Goal: Task Accomplishment & Management: Complete application form

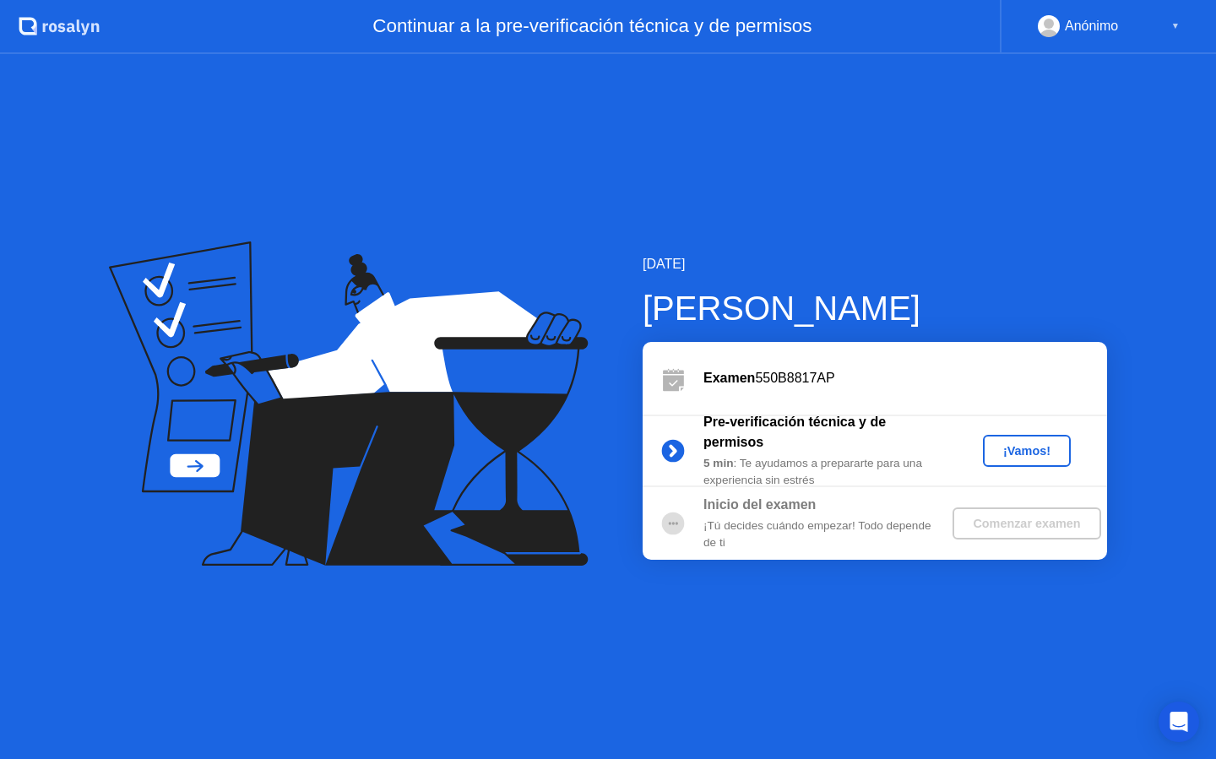
click at [1012, 458] on div "¡Vamos!" at bounding box center [1027, 451] width 74 height 14
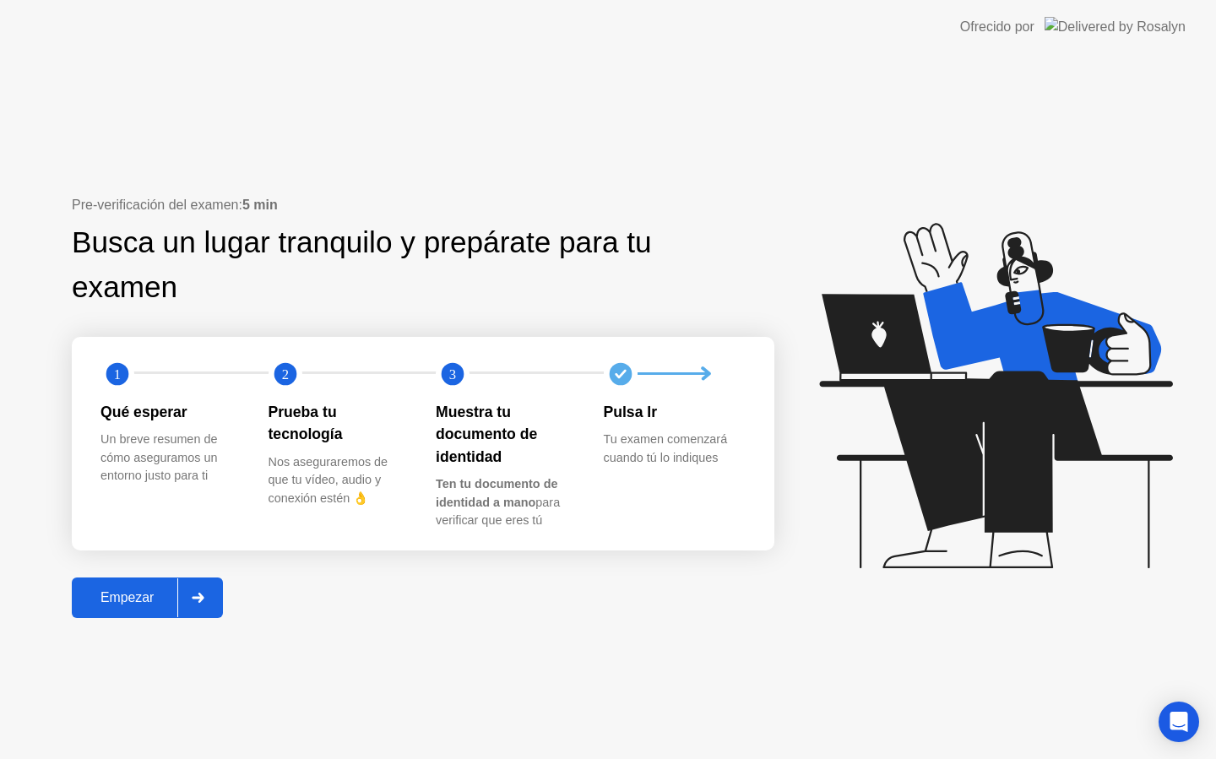
click at [126, 601] on div "Empezar" at bounding box center [127, 597] width 101 height 15
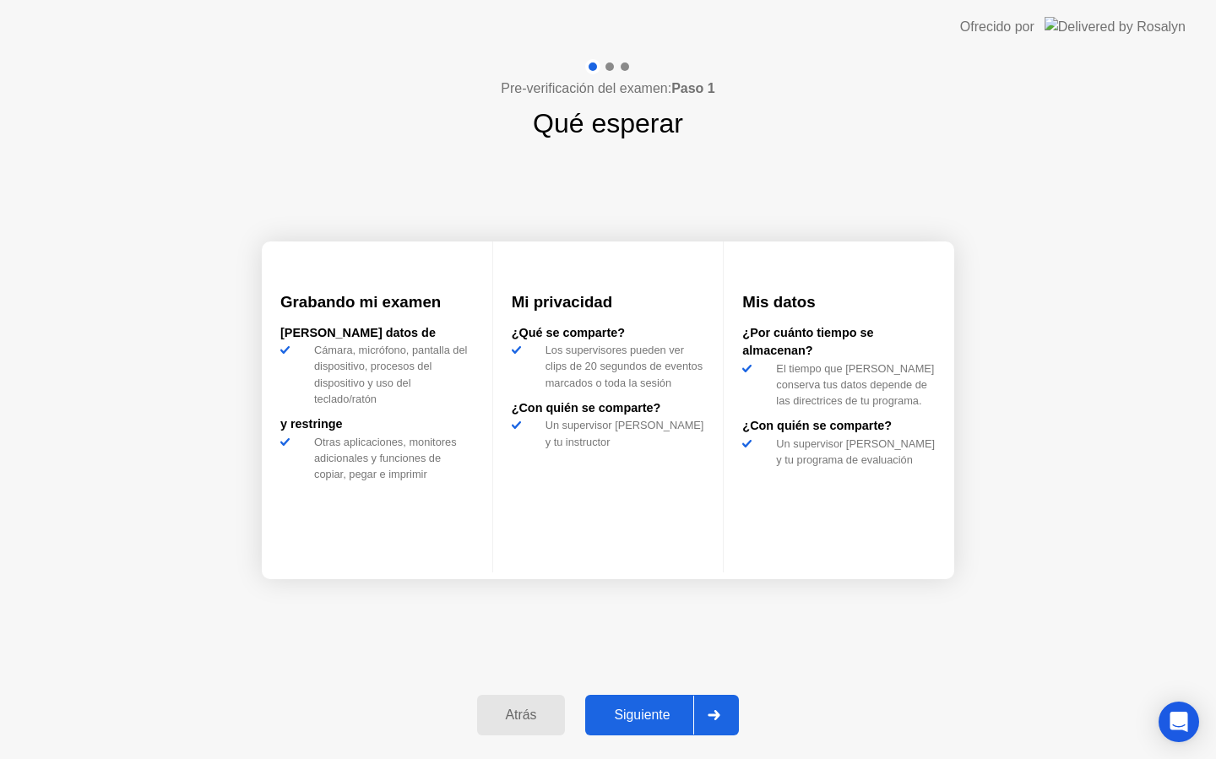
click at [638, 695] on button "Siguiente" at bounding box center [662, 715] width 154 height 41
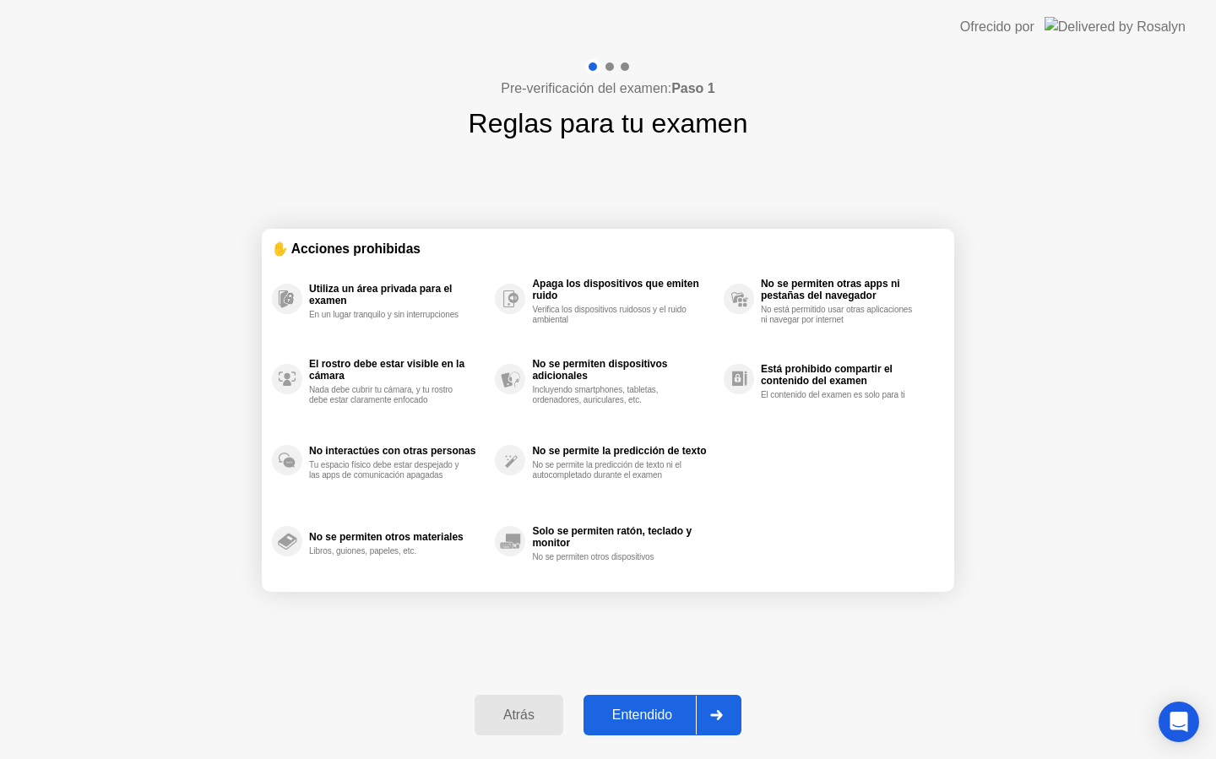
click at [727, 718] on div at bounding box center [716, 715] width 41 height 39
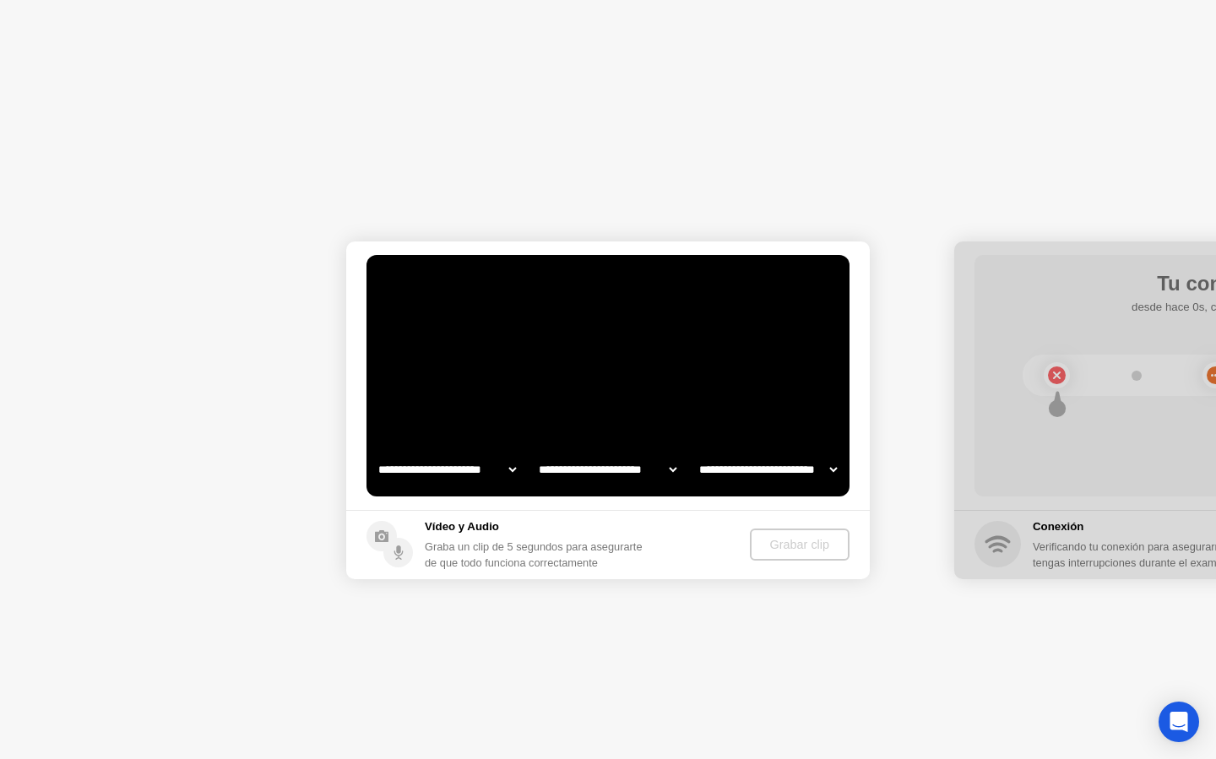
select select "**********"
select select "*******"
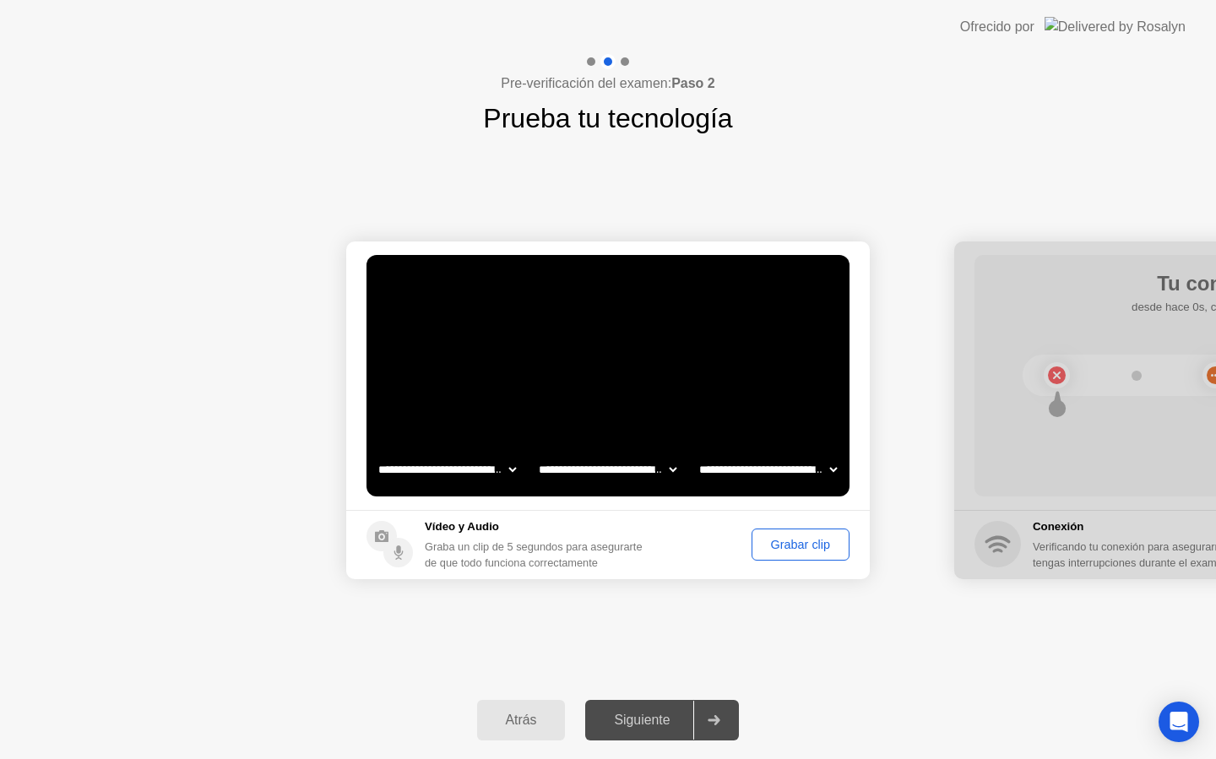
click at [639, 714] on div "Siguiente" at bounding box center [641, 720] width 103 height 15
click at [653, 721] on div "Siguiente" at bounding box center [641, 720] width 103 height 15
click at [710, 726] on div at bounding box center [713, 720] width 41 height 39
click at [1056, 438] on div at bounding box center [1217, 411] width 524 height 338
click at [797, 538] on div "Grabar clip" at bounding box center [801, 545] width 86 height 14
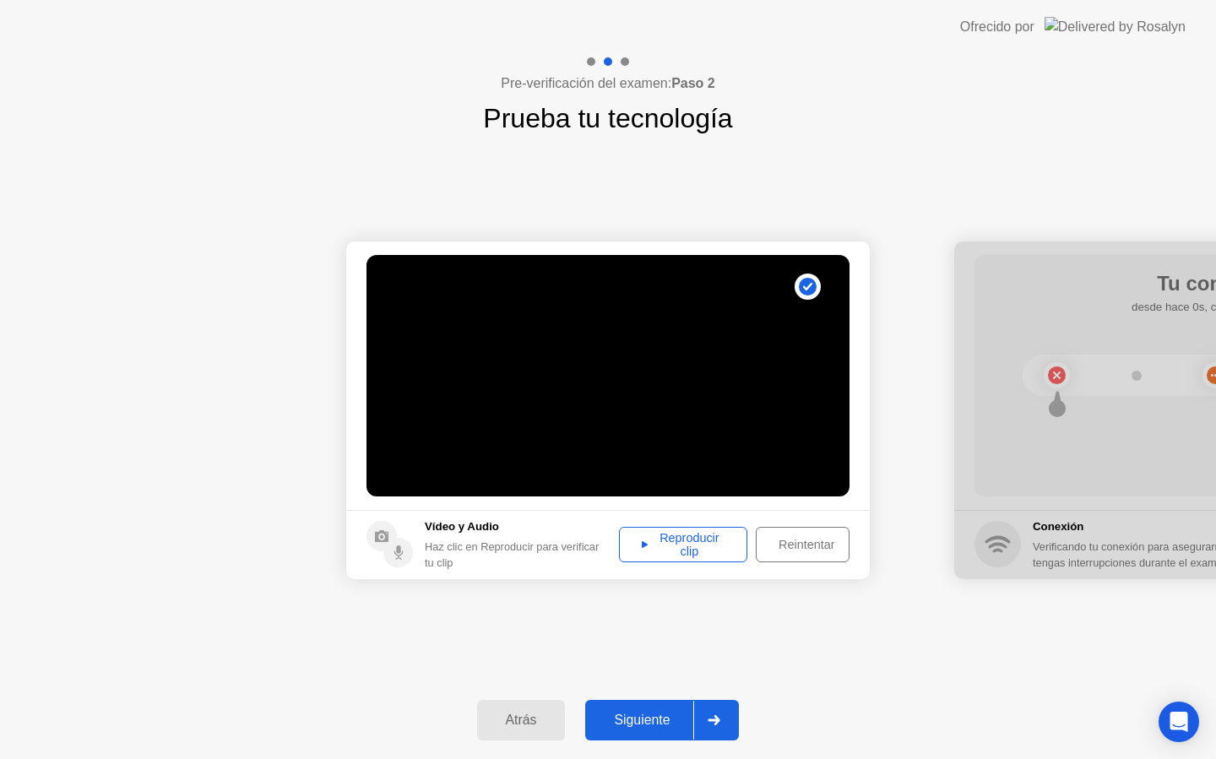
click at [685, 728] on div "Siguiente" at bounding box center [641, 720] width 103 height 15
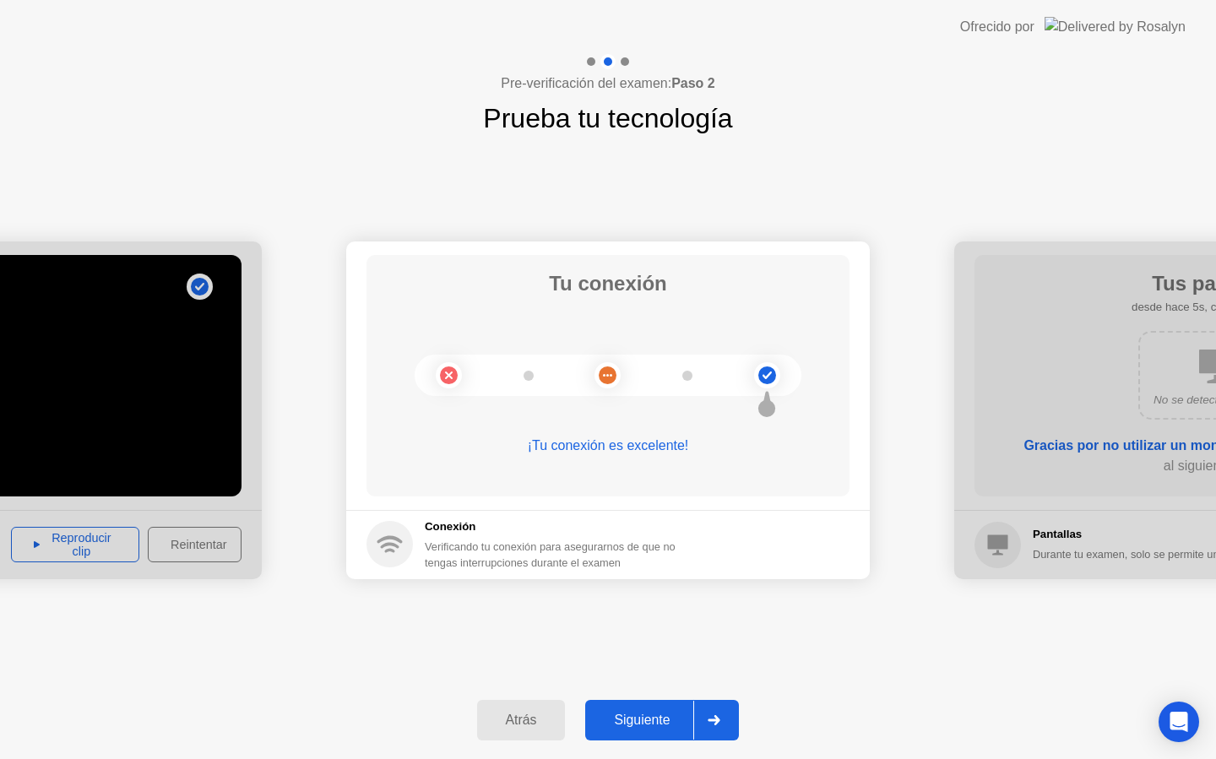
click at [644, 714] on div "Siguiente" at bounding box center [641, 720] width 103 height 15
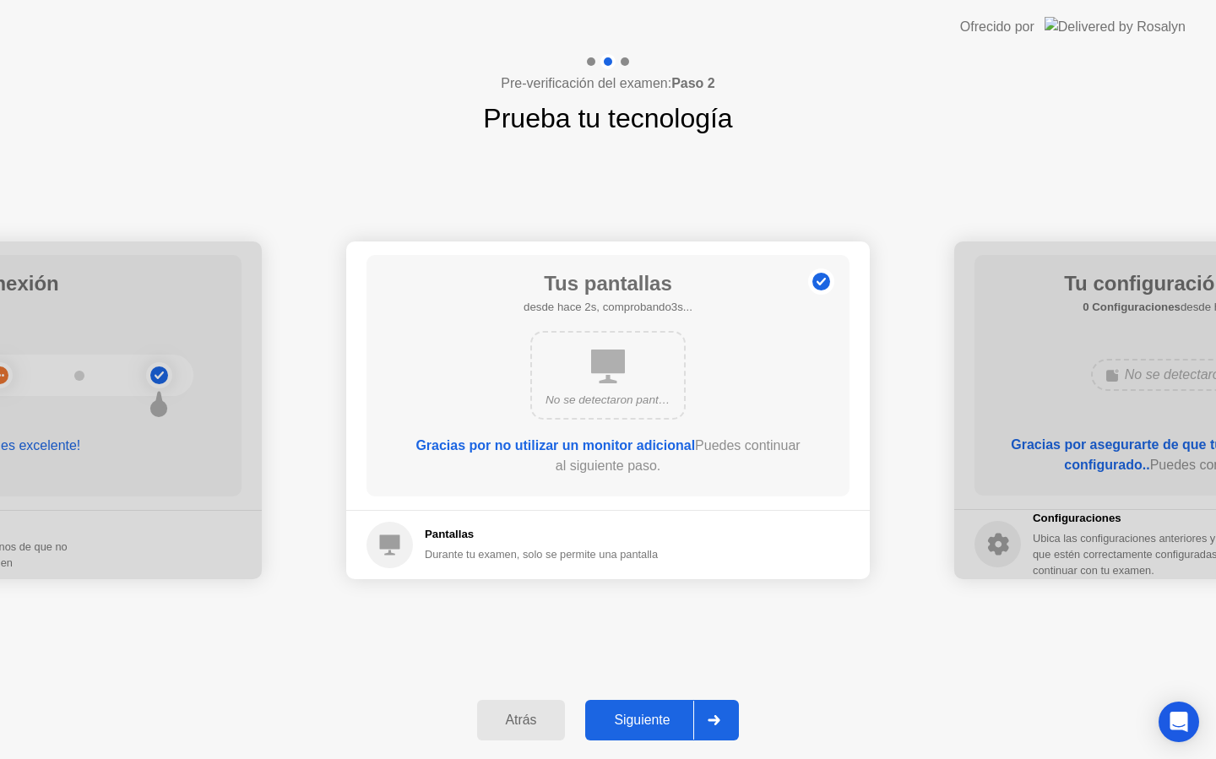
click at [629, 551] on div "Durante tu examen, solo se permite una pantalla" at bounding box center [541, 555] width 233 height 16
click at [619, 470] on div "Gracias por no utilizar un monitor adicional Puedes continuar al siguiente paso." at bounding box center [608, 456] width 387 height 41
click at [617, 405] on div "No se detectaron pantallas adicionales" at bounding box center [608, 400] width 125 height 17
click at [645, 693] on div "Atrás Siguiente" at bounding box center [608, 721] width 1216 height 78
click at [645, 715] on div "Siguiente" at bounding box center [641, 720] width 103 height 15
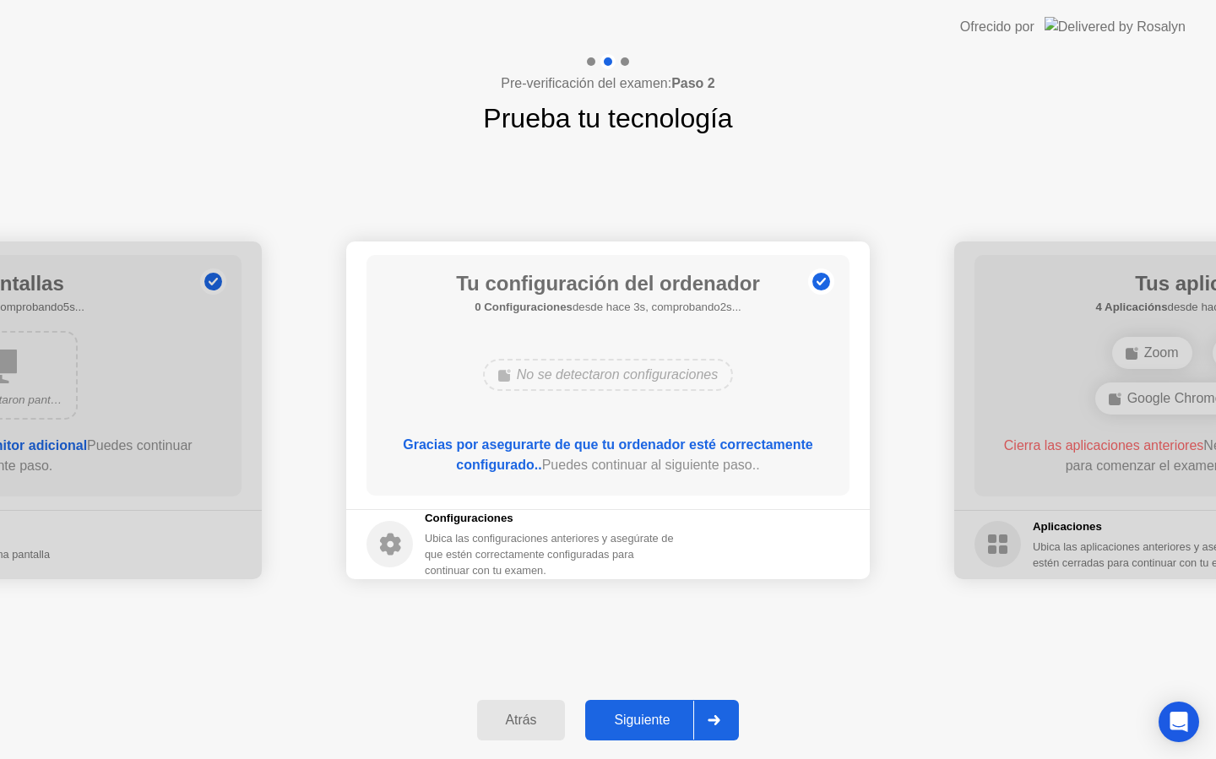
click at [645, 715] on div "Siguiente" at bounding box center [641, 720] width 103 height 15
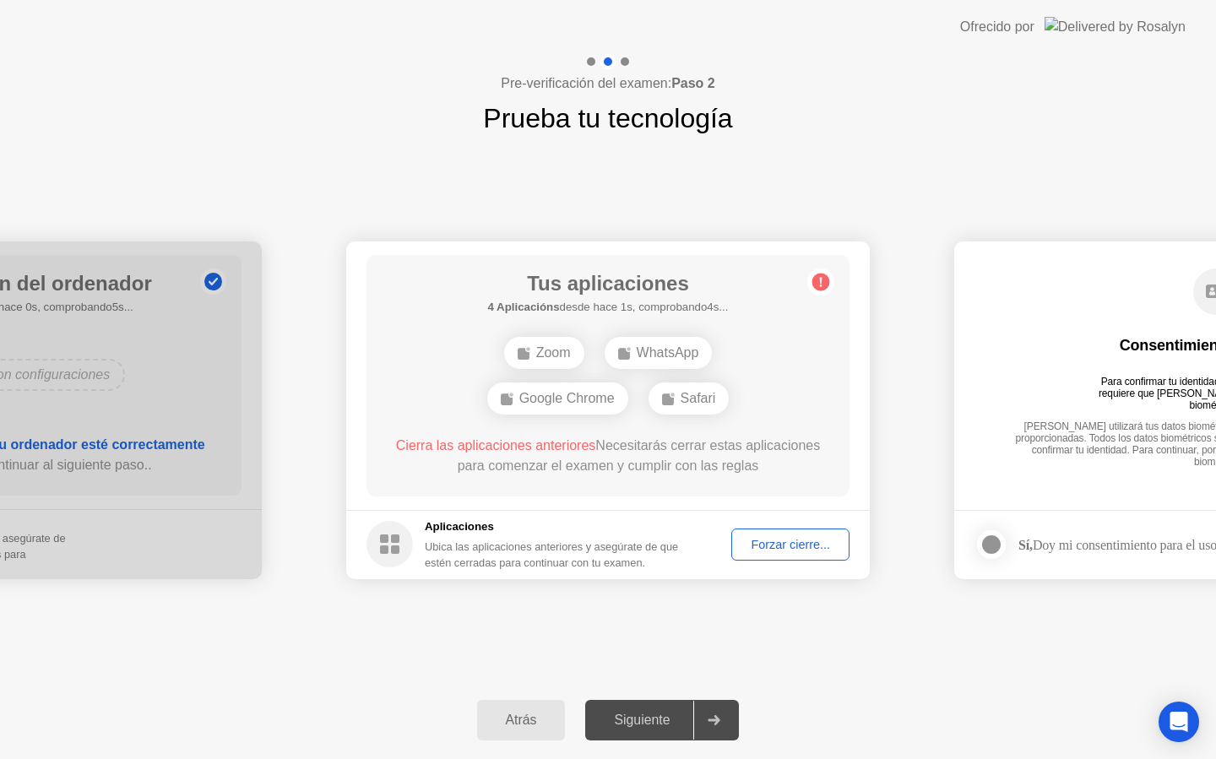
click at [616, 640] on div "**********" at bounding box center [608, 406] width 1216 height 705
click at [652, 715] on div "Siguiente" at bounding box center [641, 720] width 103 height 15
click at [783, 547] on div "Forzar cierre..." at bounding box center [790, 545] width 106 height 14
click at [661, 727] on div "Siguiente" at bounding box center [641, 720] width 103 height 15
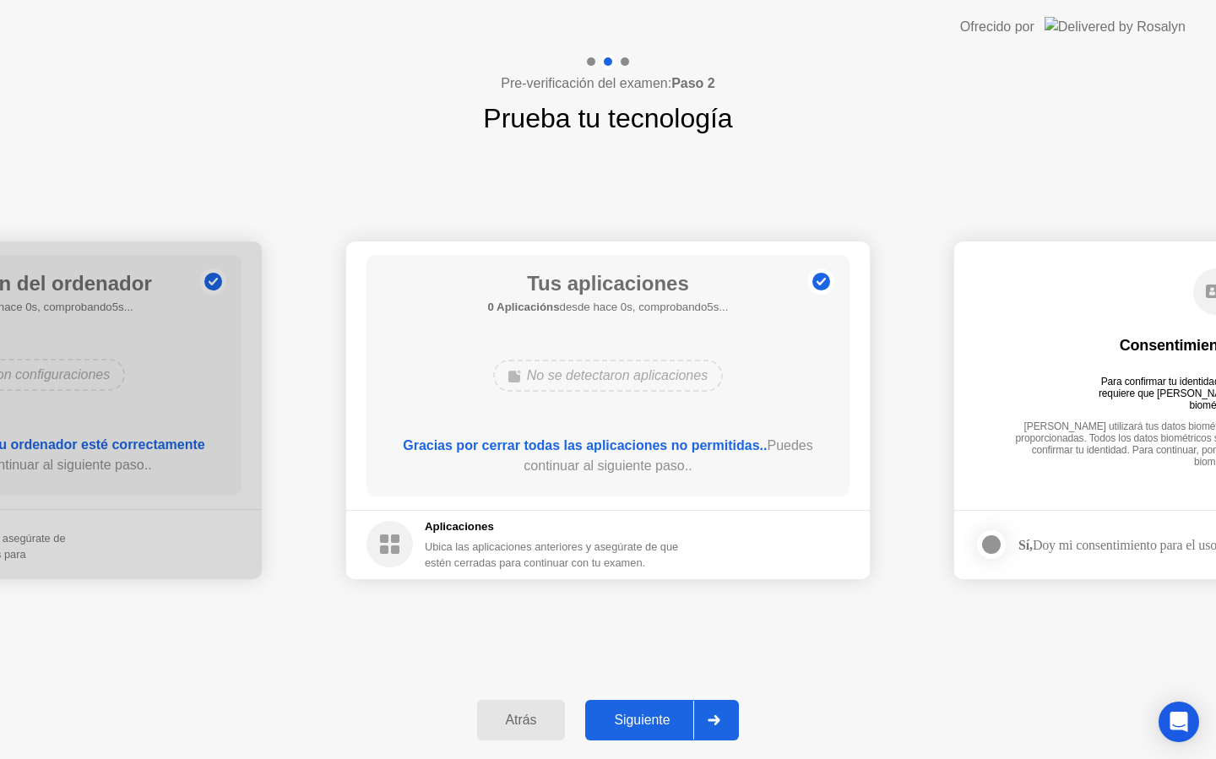
click at [786, 552] on footer "Aplicaciones Ubica las aplicaciones anteriores y asegúrate de que estén cerrada…" at bounding box center [608, 544] width 524 height 69
click at [641, 702] on button "Siguiente" at bounding box center [662, 720] width 154 height 41
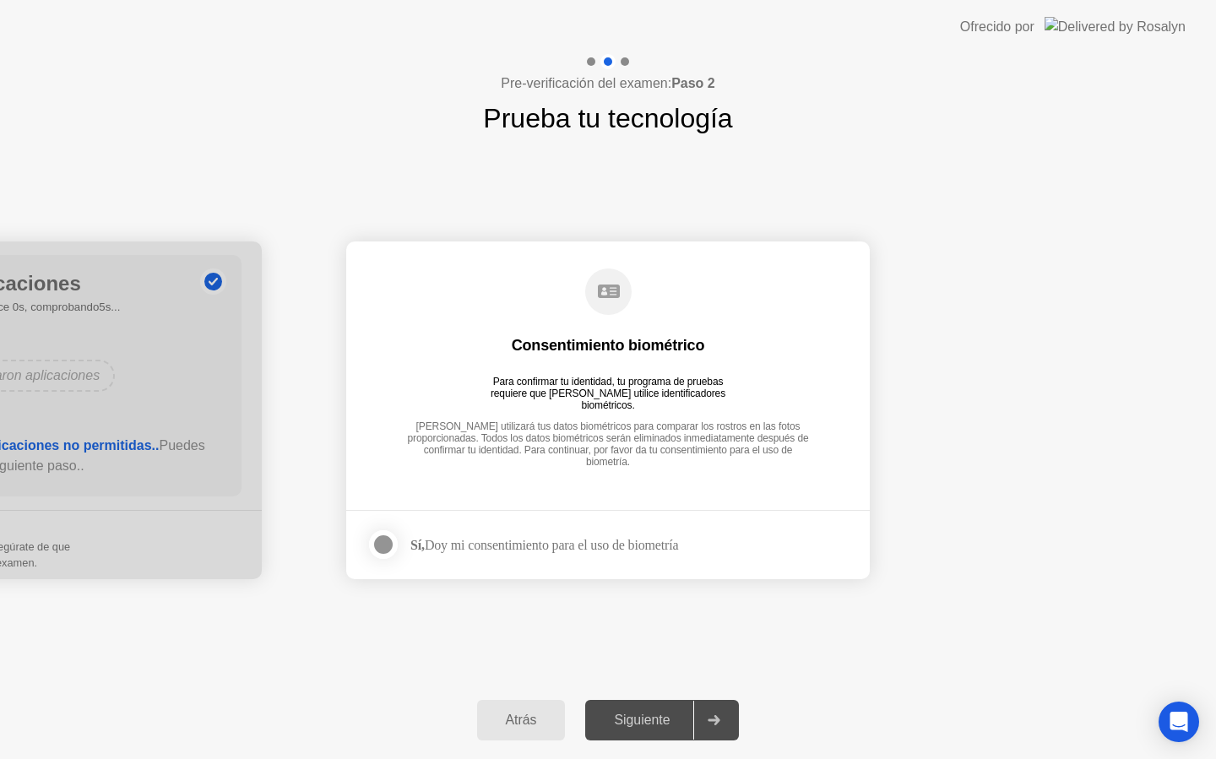
click at [605, 430] on div "[PERSON_NAME] utilizará tus datos biométricos para comparar los rostros en las …" at bounding box center [608, 440] width 416 height 38
click at [414, 540] on strong "Sí," at bounding box center [418, 545] width 14 height 14
click at [383, 540] on div at bounding box center [383, 545] width 20 height 20
click at [639, 731] on button "Siguiente" at bounding box center [662, 720] width 154 height 41
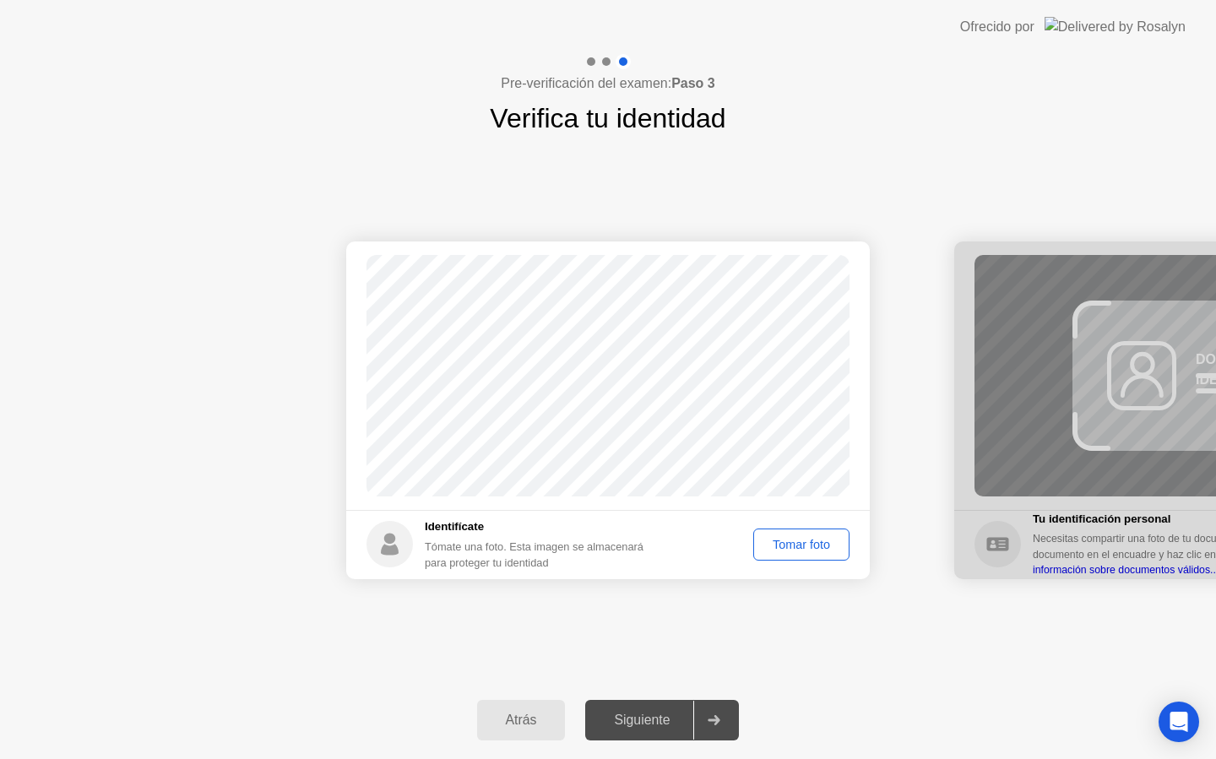
click at [813, 540] on div "Tomar foto" at bounding box center [801, 545] width 84 height 14
click at [655, 704] on button "Siguiente" at bounding box center [662, 720] width 154 height 41
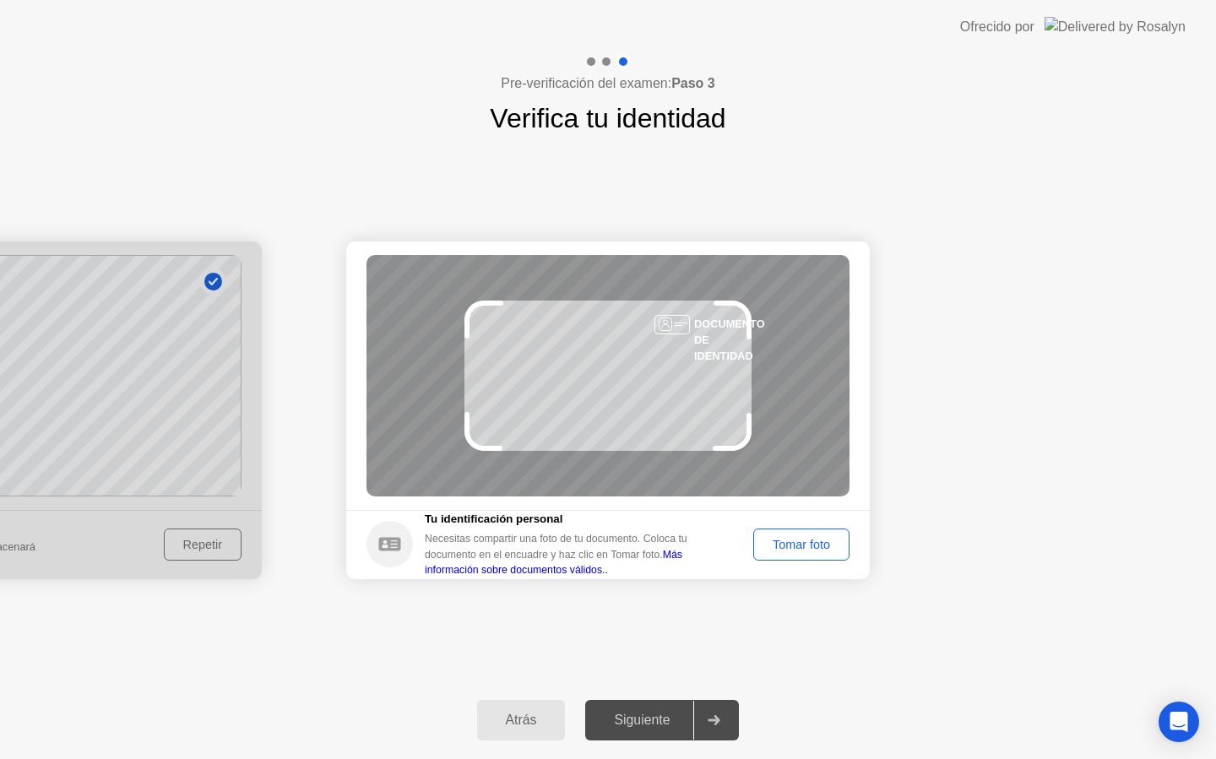
click at [704, 709] on div at bounding box center [713, 720] width 41 height 39
click at [781, 574] on footer "Tu identificación personal Necesitas compartir una foto de tu documento. Coloca…" at bounding box center [608, 544] width 524 height 69
click at [795, 542] on div "Tomar foto" at bounding box center [801, 545] width 84 height 14
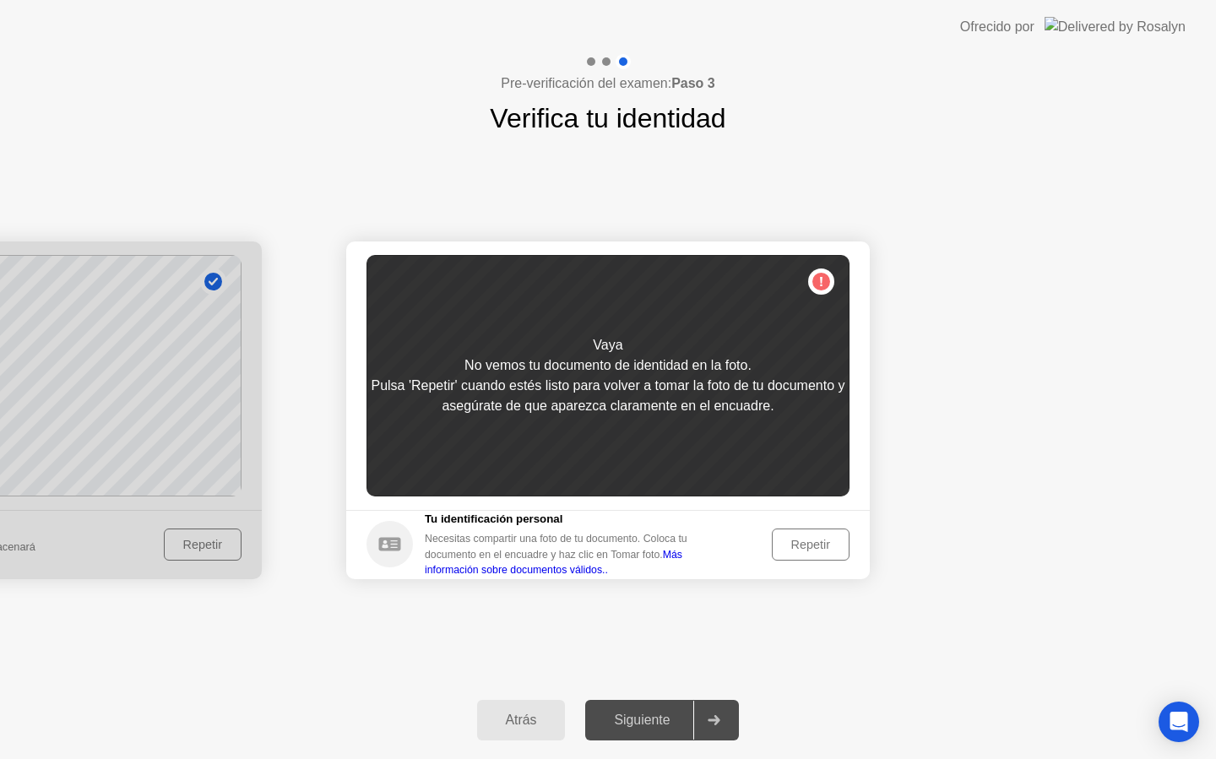
click at [629, 719] on div "Siguiente" at bounding box center [641, 720] width 103 height 15
click at [795, 543] on div "Repetir" at bounding box center [811, 545] width 66 height 14
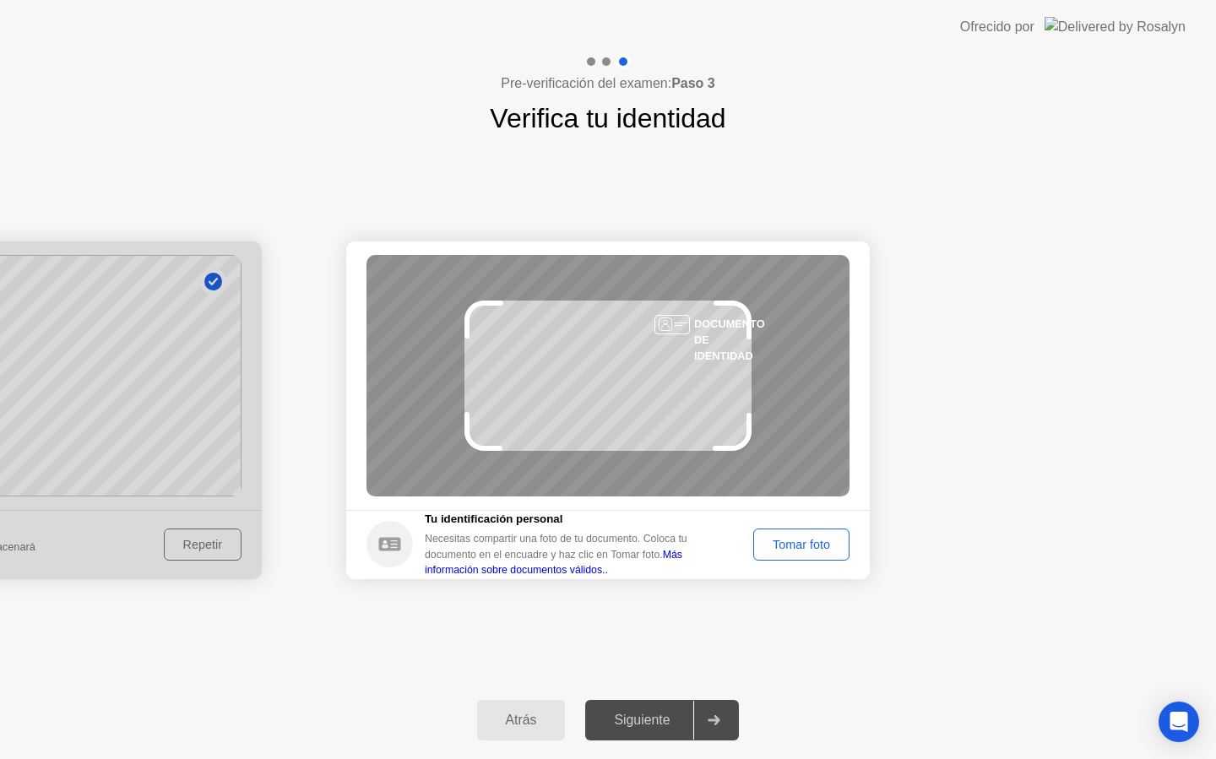
click at [1205, 726] on div "Atrás Siguiente" at bounding box center [608, 721] width 1216 height 78
click at [545, 717] on div "Atrás" at bounding box center [521, 720] width 79 height 15
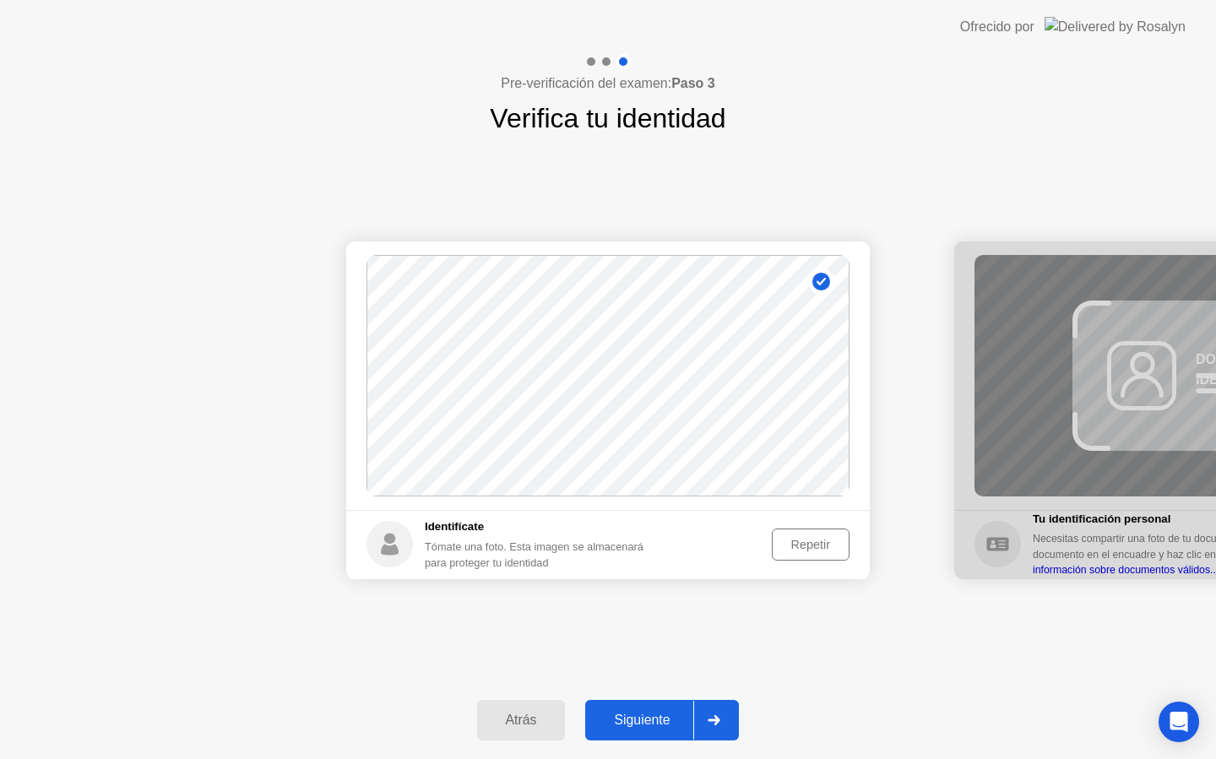
click at [732, 710] on div at bounding box center [713, 720] width 41 height 39
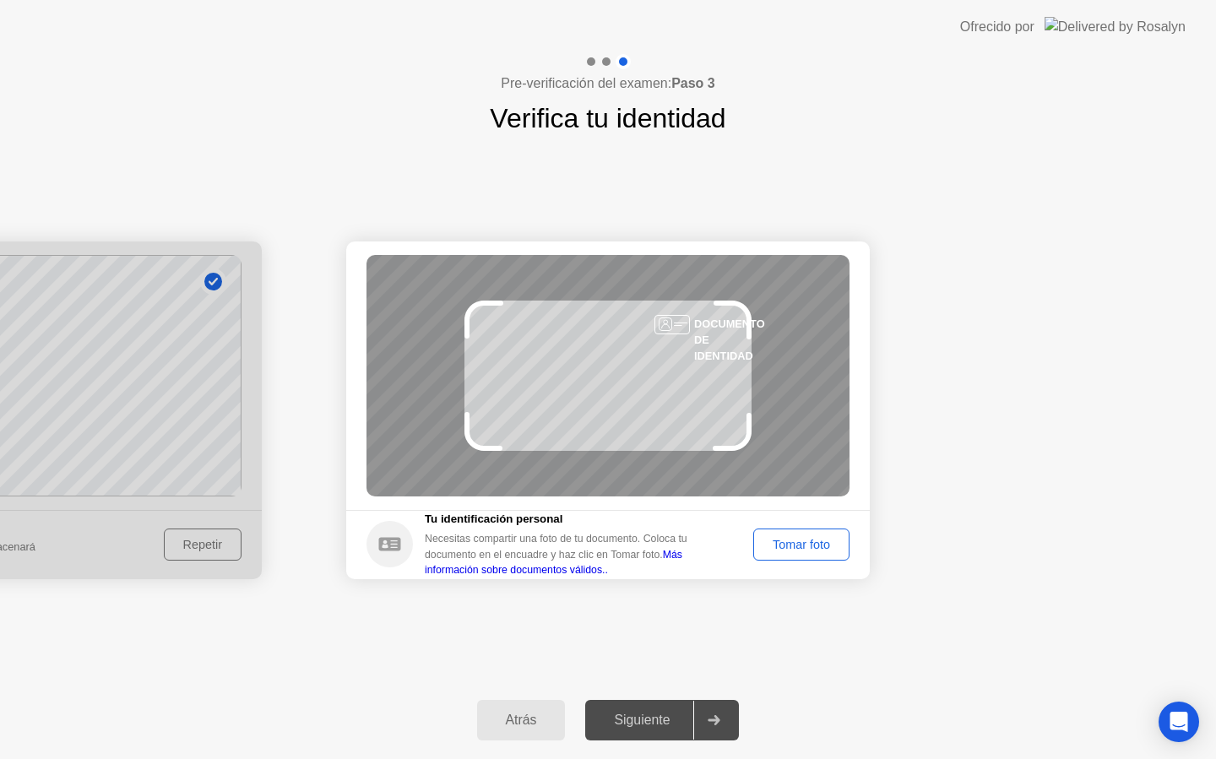
click at [796, 545] on div "Tomar foto" at bounding box center [801, 545] width 84 height 14
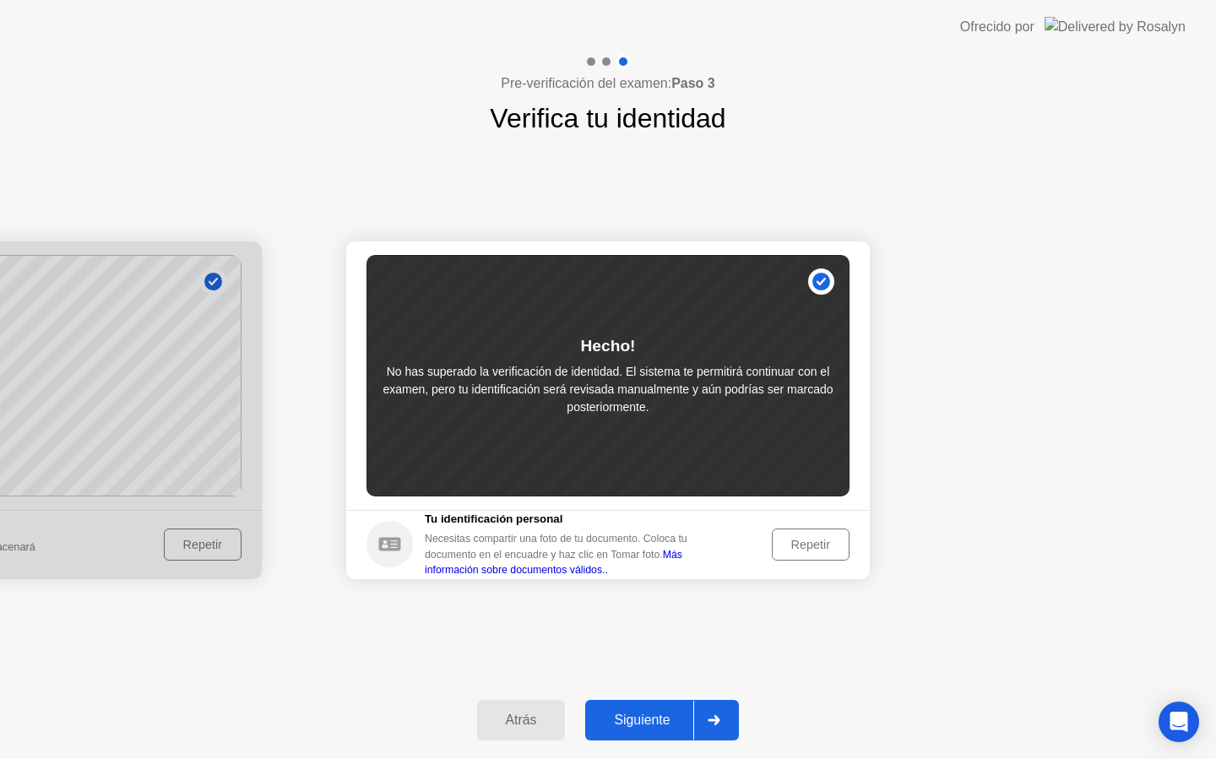
click at [659, 726] on div "Siguiente" at bounding box center [641, 720] width 103 height 15
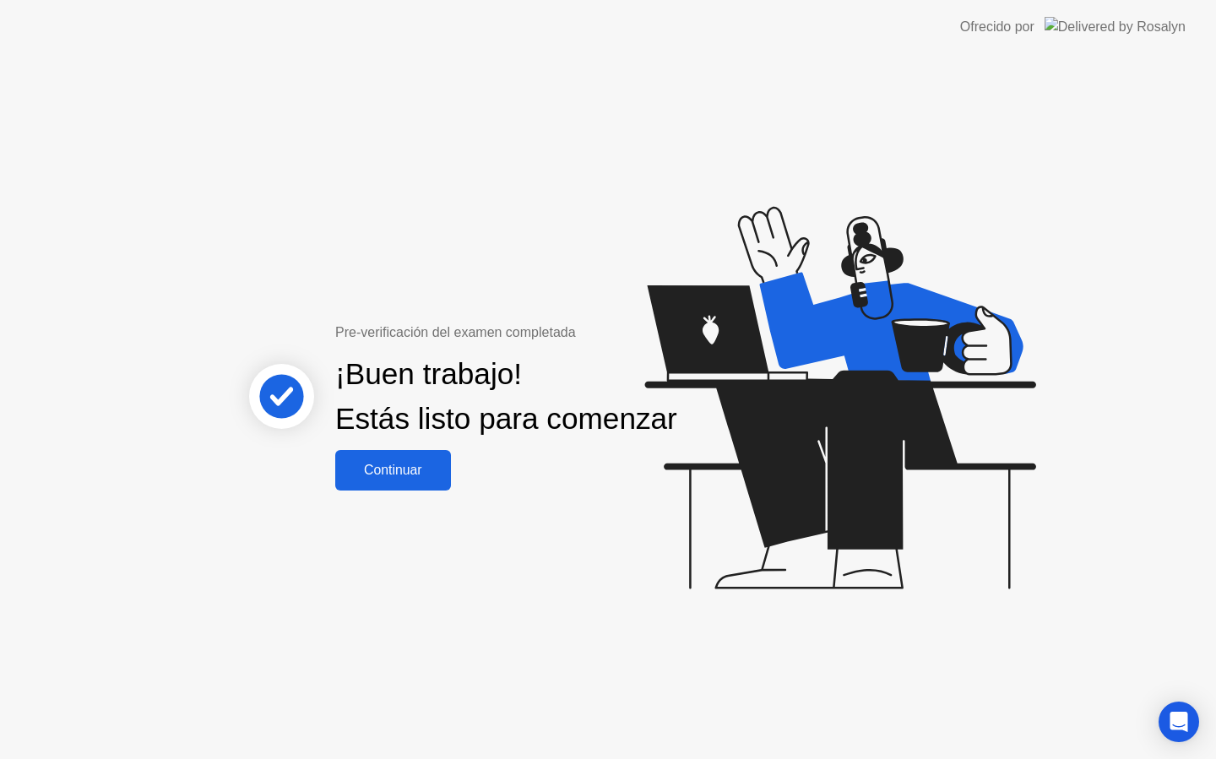
click at [412, 478] on div "Continuar" at bounding box center [393, 470] width 106 height 15
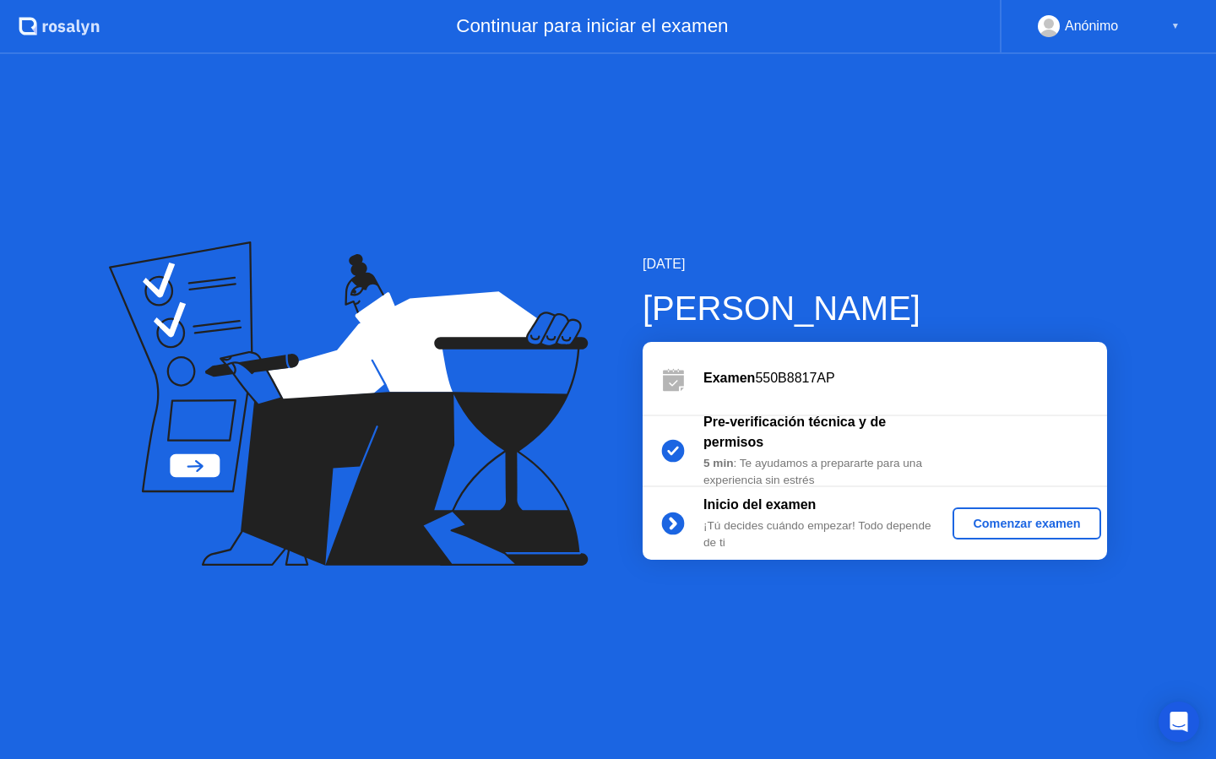
click at [1003, 517] on div "Comenzar examen" at bounding box center [1027, 524] width 134 height 14
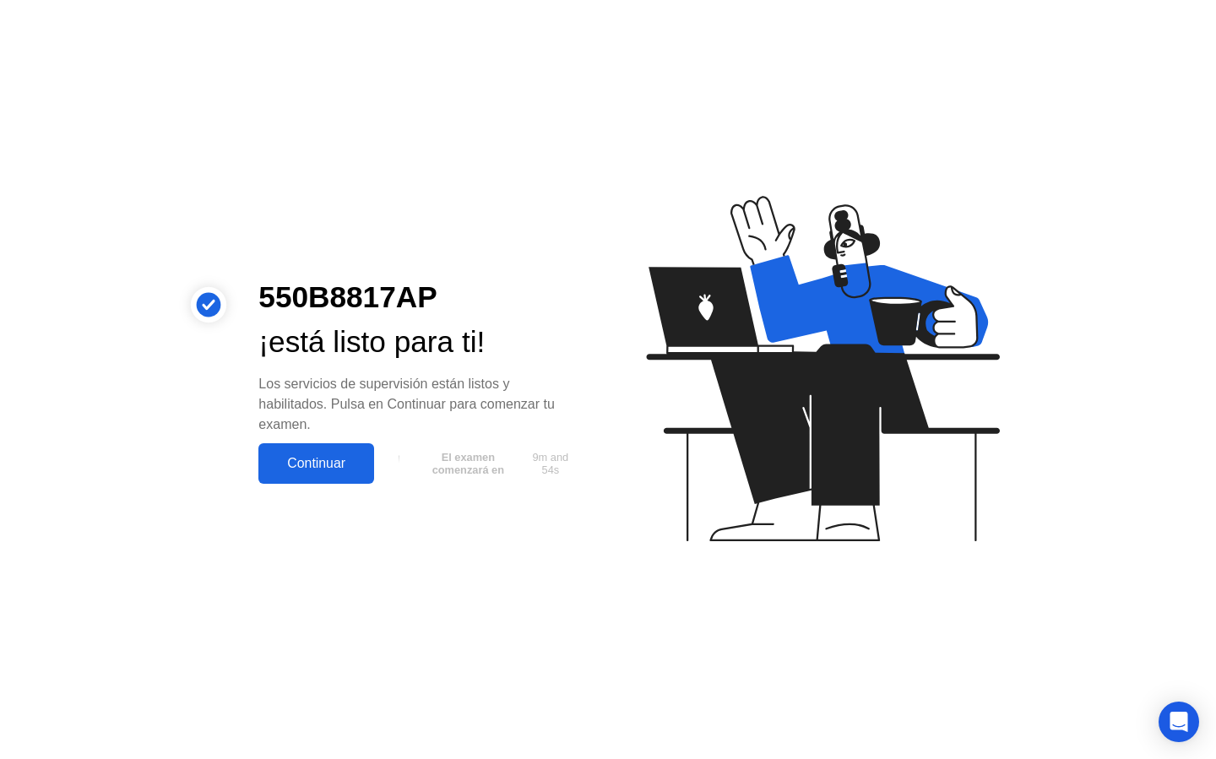
click at [497, 458] on button "El examen comenzará en 9m and 54s" at bounding box center [482, 464] width 199 height 32
drag, startPoint x: 370, startPoint y: 399, endPoint x: 389, endPoint y: 400, distance: 18.7
click at [389, 400] on div "Los servicios de supervisión están listos y habilitados. Pulsa en Continuar par…" at bounding box center [419, 404] width 323 height 61
click at [416, 428] on div "Los servicios de supervisión están listos y habilitados. Pulsa en Continuar par…" at bounding box center [419, 404] width 323 height 61
click at [333, 460] on div "Continuar" at bounding box center [317, 463] width 106 height 15
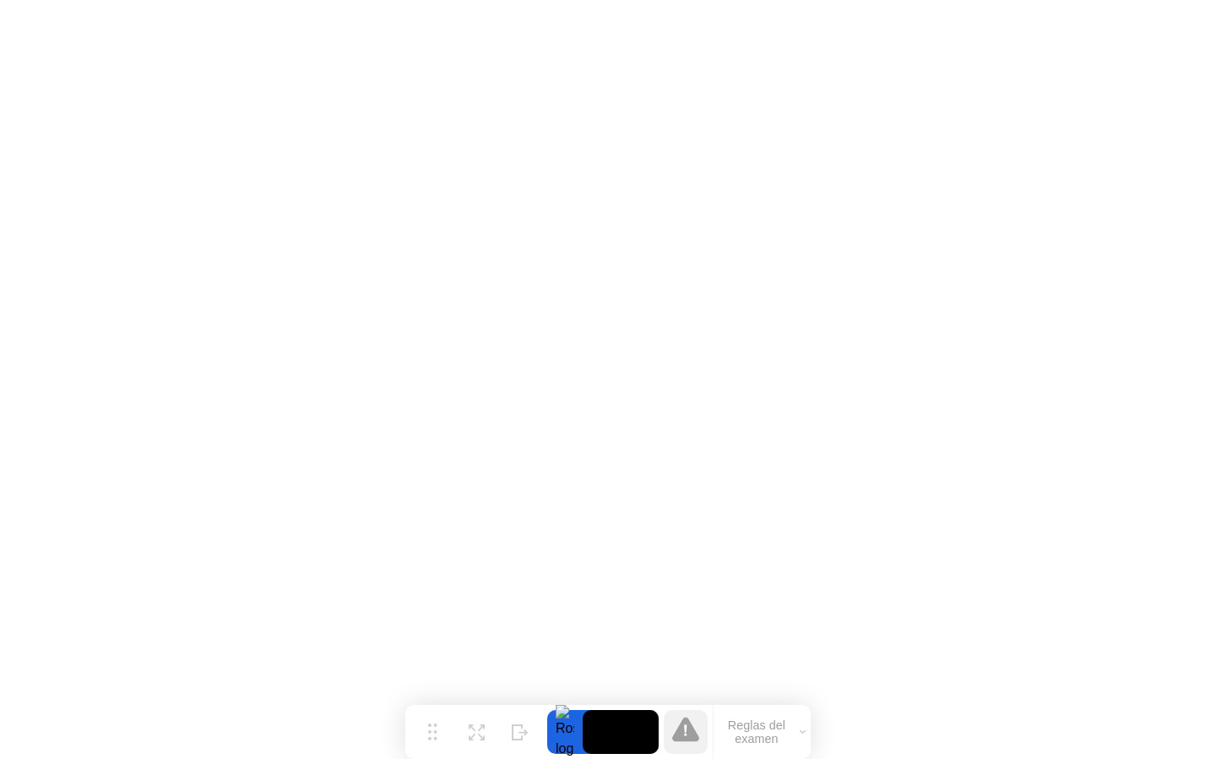
click at [695, 731] on icon at bounding box center [685, 729] width 27 height 27
click at [753, 730] on button "Reglas del examen" at bounding box center [762, 732] width 97 height 29
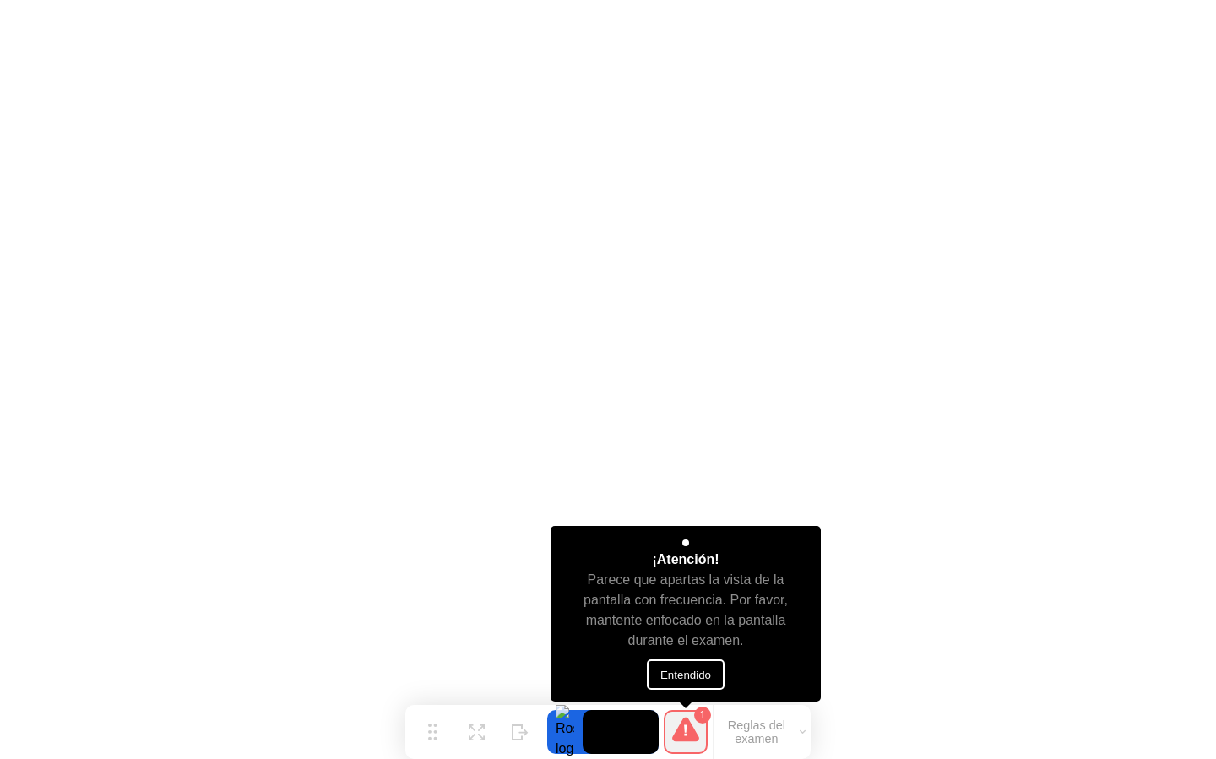
click at [678, 665] on button "Entendido" at bounding box center [686, 675] width 78 height 30
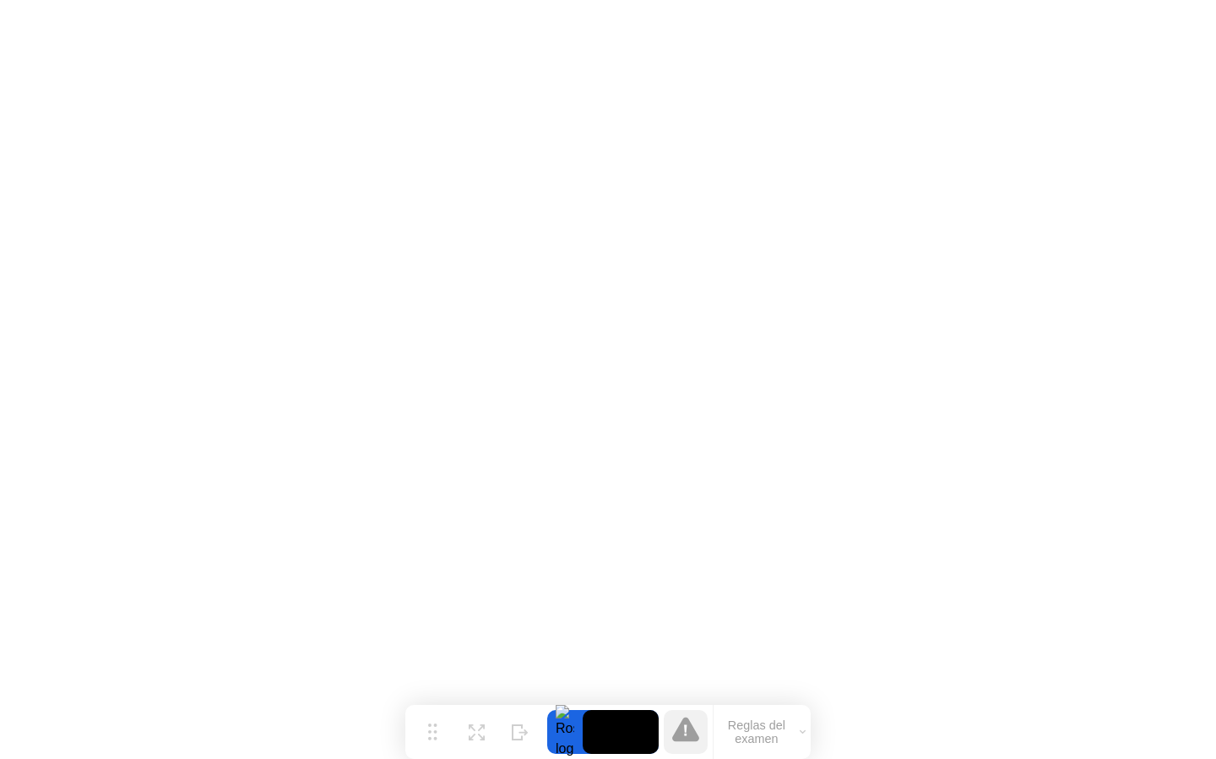
click at [614, 725] on video at bounding box center [621, 732] width 76 height 44
